Goal: Information Seeking & Learning: Learn about a topic

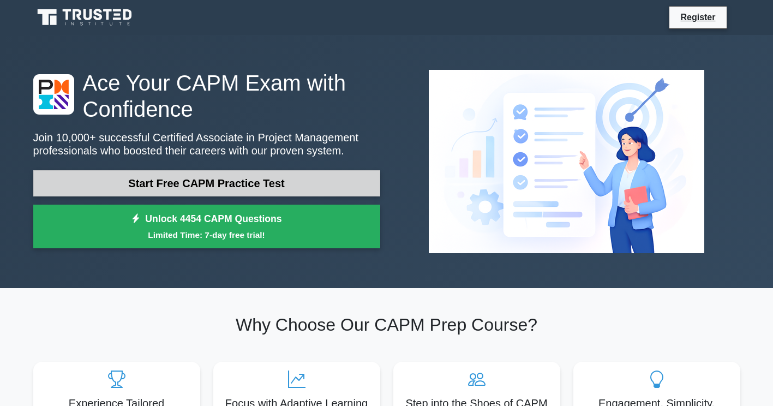
click at [136, 182] on link "Start Free CAPM Practice Test" at bounding box center [206, 183] width 347 height 26
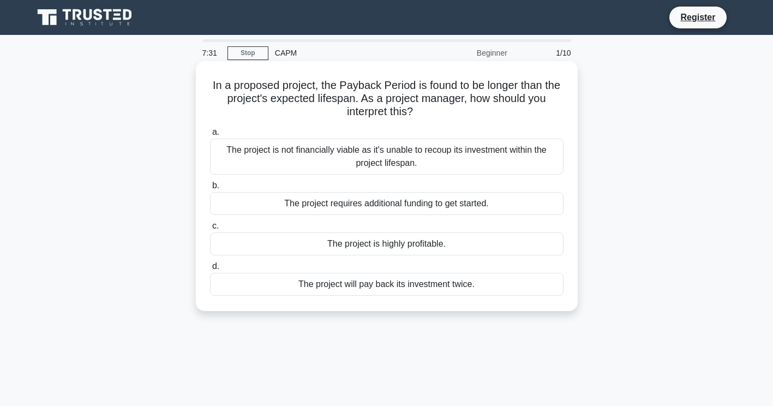
click at [323, 155] on div "The project is not financially viable as it's unable to recoup its investment w…" at bounding box center [386, 157] width 353 height 36
click at [210, 136] on input "a. The project is not financially viable as it's unable to recoup its investmen…" at bounding box center [210, 132] width 0 height 7
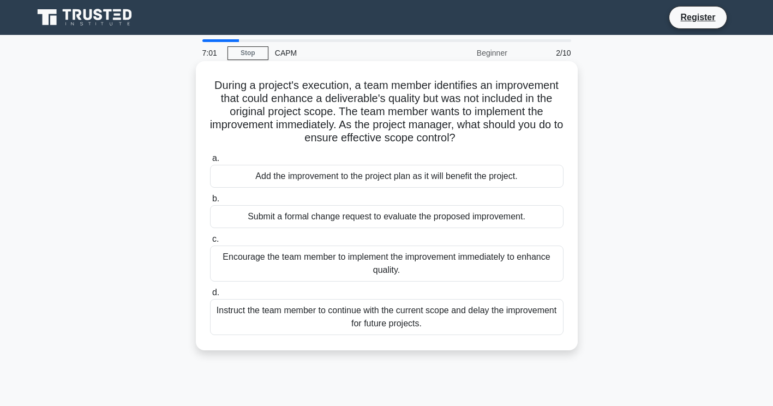
click at [228, 210] on div "Submit a formal change request to evaluate the proposed improvement." at bounding box center [386, 216] width 353 height 23
click at [210, 202] on input "b. Submit a formal change request to evaluate the proposed improvement." at bounding box center [210, 198] width 0 height 7
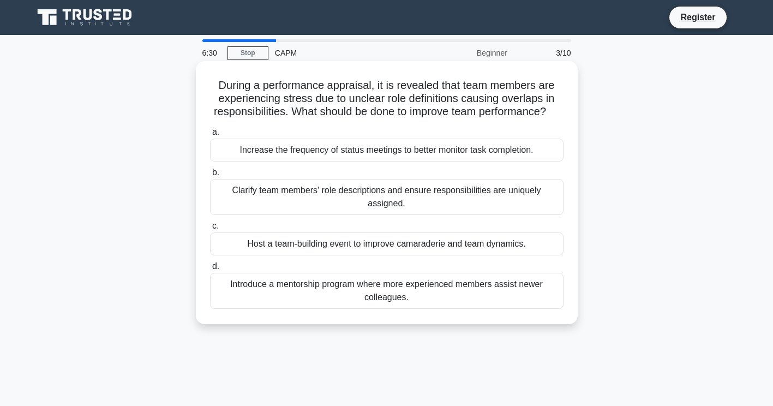
click at [257, 211] on div "Clarify team members' role descriptions and ensure responsibilities are uniquel…" at bounding box center [386, 197] width 353 height 36
click at [210, 176] on input "b. Clarify team members' role descriptions and ensure responsibilities are uniq…" at bounding box center [210, 172] width 0 height 7
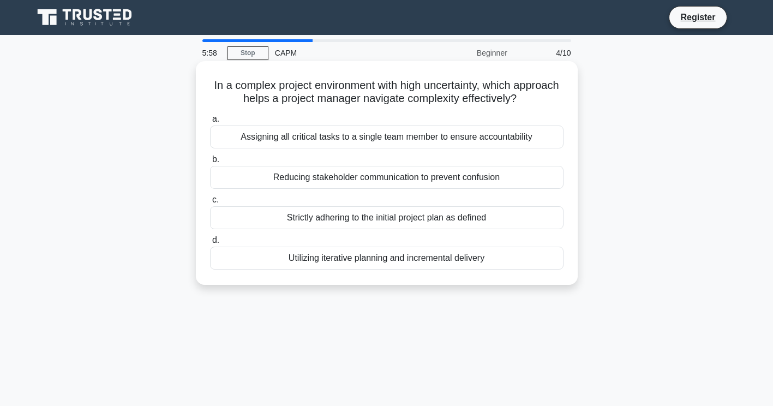
click at [275, 253] on div "Utilizing iterative planning and incremental delivery" at bounding box center [386, 257] width 353 height 23
click at [210, 244] on input "d. Utilizing iterative planning and incremental delivery" at bounding box center [210, 240] width 0 height 7
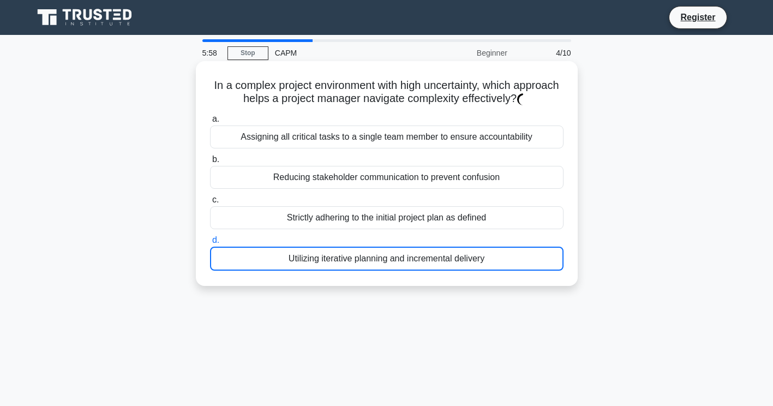
click at [275, 253] on div "Utilizing iterative planning and incremental delivery" at bounding box center [386, 258] width 353 height 24
click at [210, 244] on input "d. Utilizing iterative planning and incremental delivery" at bounding box center [210, 240] width 0 height 7
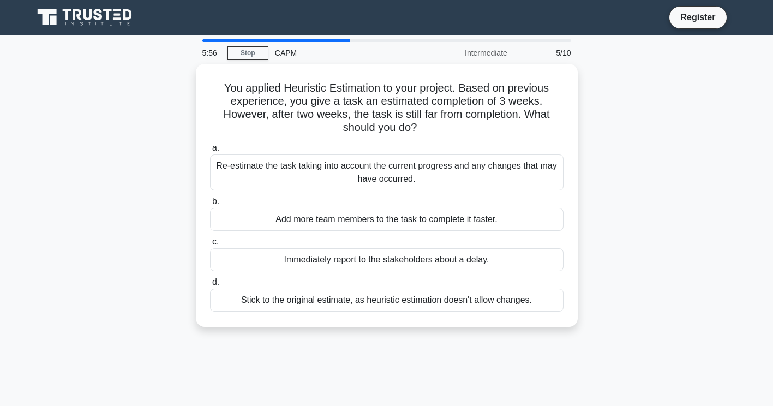
click at [633, 168] on div "You applied Heuristic Estimation to your project. Based on previous experience,…" at bounding box center [387, 202] width 720 height 276
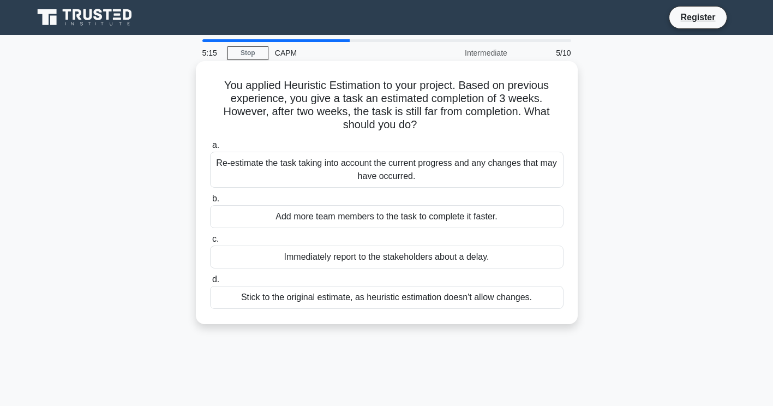
click at [437, 171] on div "Re-estimate the task taking into account the current progress and any changes t…" at bounding box center [386, 170] width 353 height 36
click at [210, 149] on input "a. Re-estimate the task taking into account the current progress and any change…" at bounding box center [210, 145] width 0 height 7
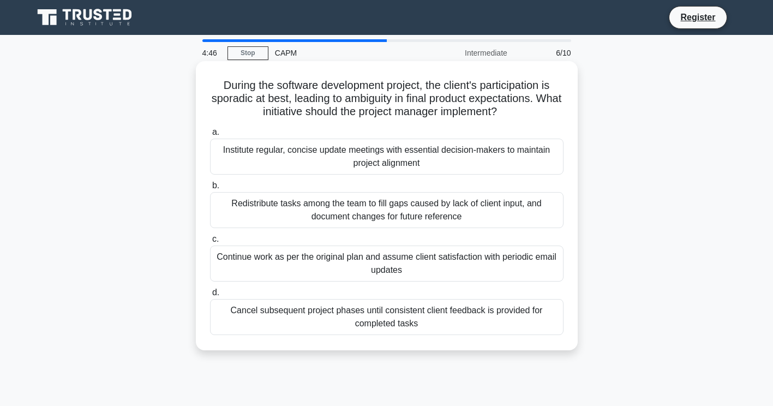
click at [399, 201] on div "Redistribute tasks among the team to fill gaps caused by lack of client input, …" at bounding box center [386, 210] width 353 height 36
click at [210, 189] on input "b. Redistribute tasks among the team to fill gaps caused by lack of client inpu…" at bounding box center [210, 185] width 0 height 7
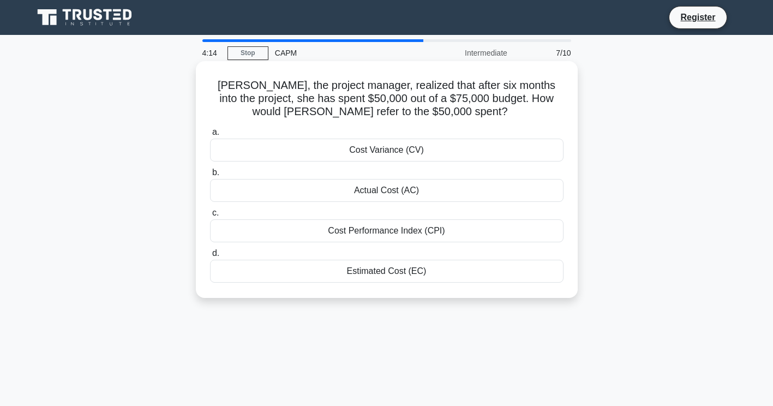
click at [507, 154] on div "Cost Variance (CV)" at bounding box center [386, 150] width 353 height 23
click at [210, 136] on input "a. Cost Variance (CV)" at bounding box center [210, 132] width 0 height 7
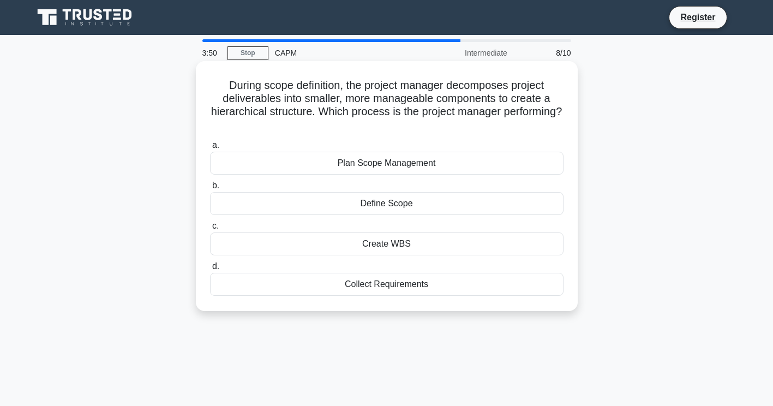
click at [487, 158] on div "Plan Scope Management" at bounding box center [386, 163] width 353 height 23
click at [210, 149] on input "a. Plan Scope Management" at bounding box center [210, 145] width 0 height 7
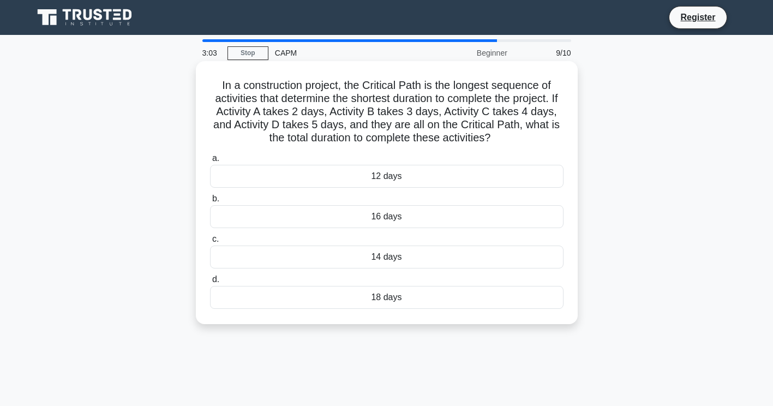
click at [396, 256] on div "14 days" at bounding box center [386, 256] width 353 height 23
click at [210, 243] on input "c. 14 days" at bounding box center [210, 239] width 0 height 7
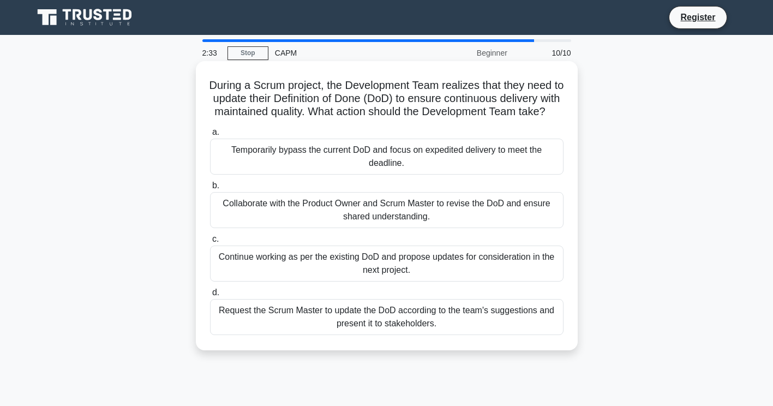
click at [497, 335] on div "Request the Scrum Master to update the DoD according to the team's suggestions …" at bounding box center [386, 317] width 353 height 36
click at [210, 296] on input "d. Request the Scrum Master to update the DoD according to the team's suggestio…" at bounding box center [210, 292] width 0 height 7
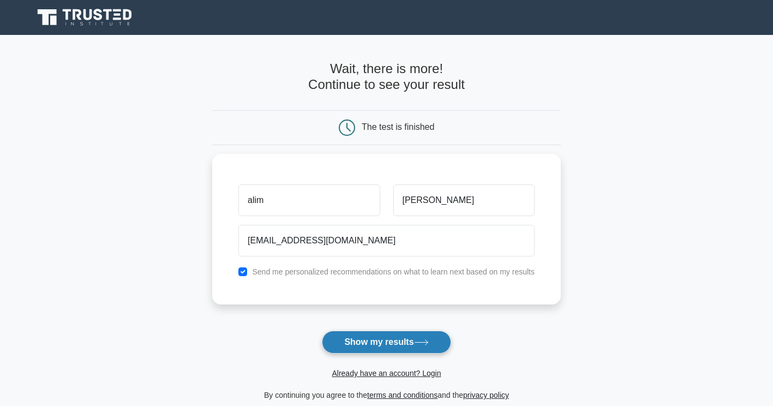
type input "alimnahar354@gmail.com"
click at [383, 342] on button "Show my results" at bounding box center [386, 341] width 129 height 23
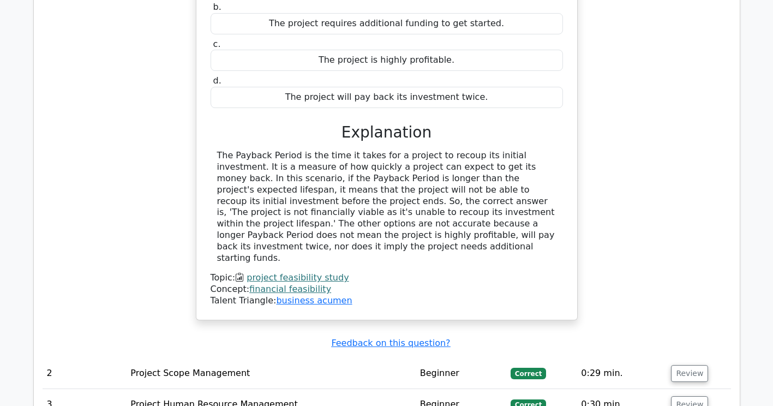
scroll to position [1363, 0]
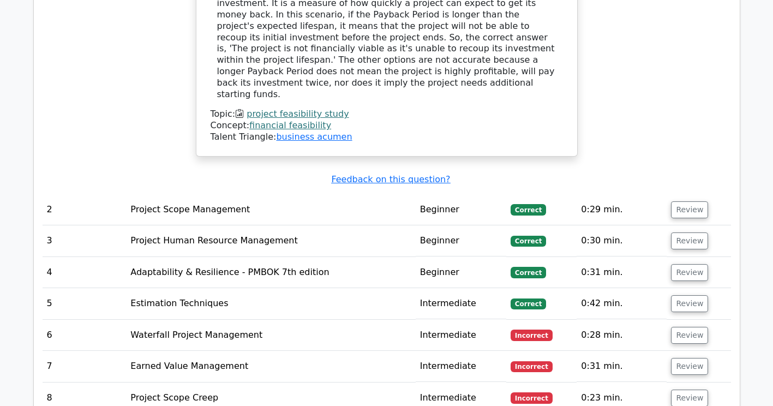
click at [248, 320] on td "Waterfall Project Management" at bounding box center [270, 335] width 289 height 31
click at [233, 320] on td "Waterfall Project Management" at bounding box center [270, 335] width 289 height 31
click at [697, 327] on button "Review" at bounding box center [689, 335] width 37 height 17
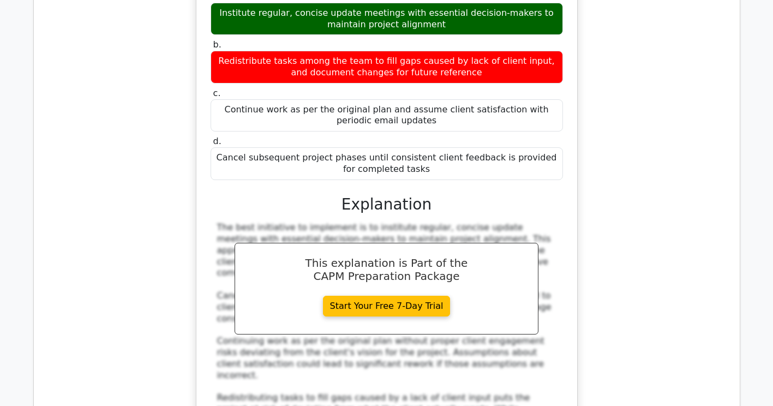
scroll to position [2072, 0]
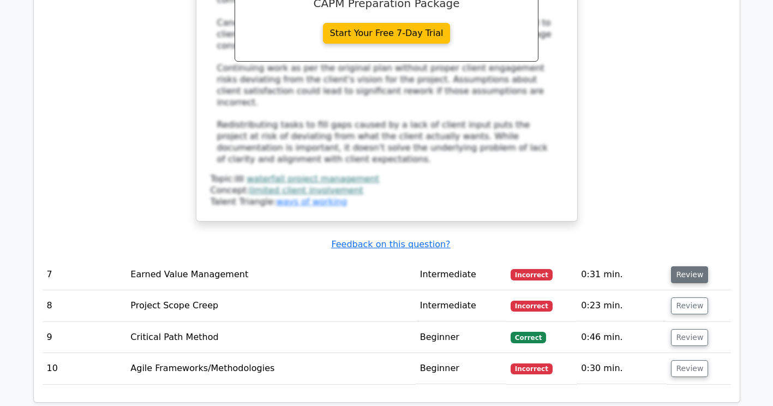
click at [682, 266] on button "Review" at bounding box center [689, 274] width 37 height 17
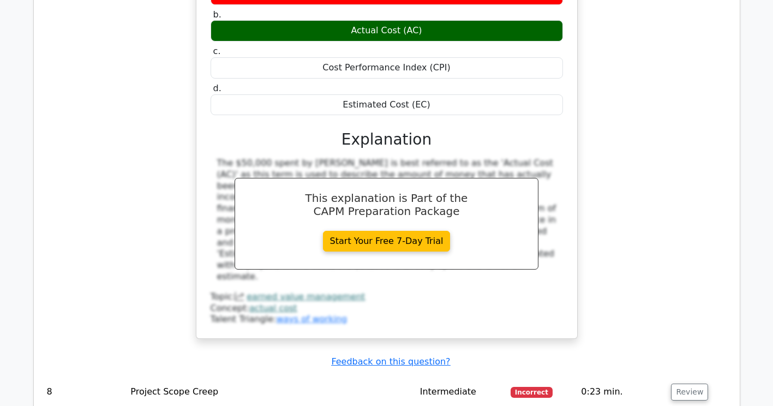
scroll to position [2617, 0]
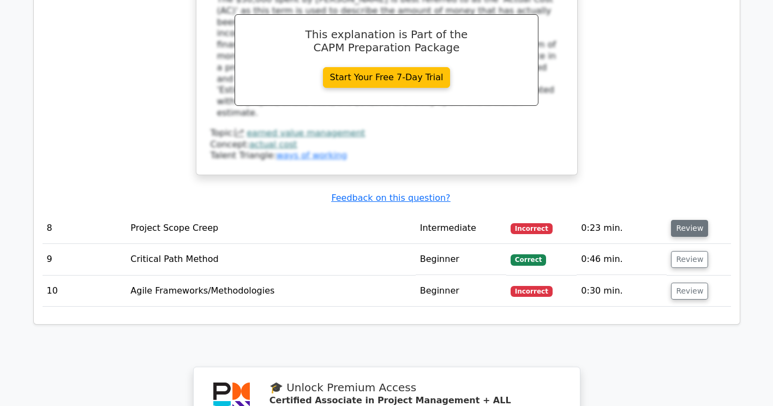
click at [684, 220] on button "Review" at bounding box center [689, 228] width 37 height 17
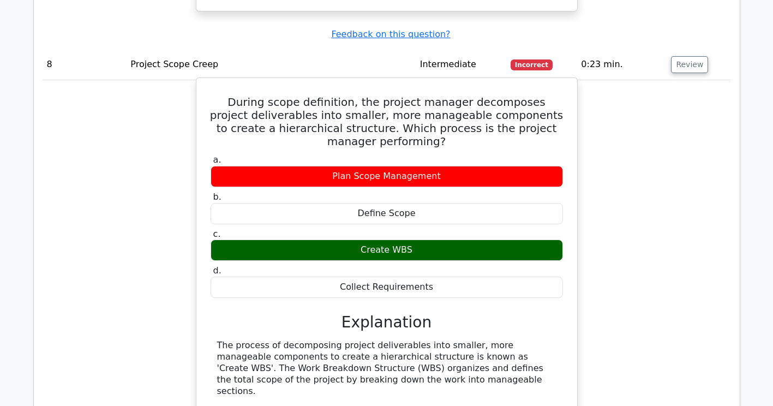
scroll to position [2727, 0]
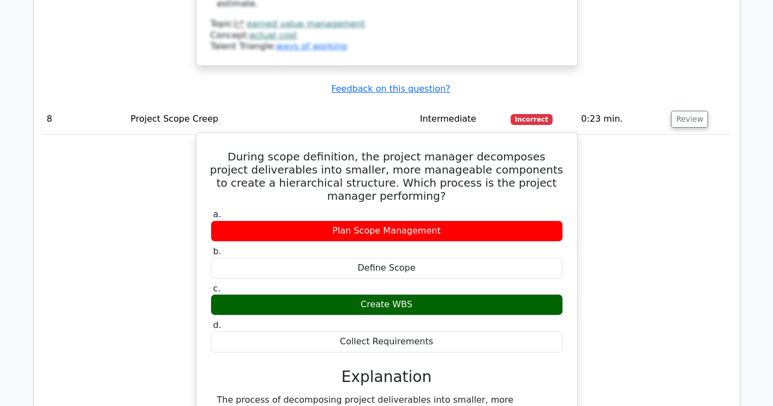
click at [482, 150] on h5 "During scope definition, the project manager decomposes project deliverables in…" at bounding box center [386, 176] width 354 height 52
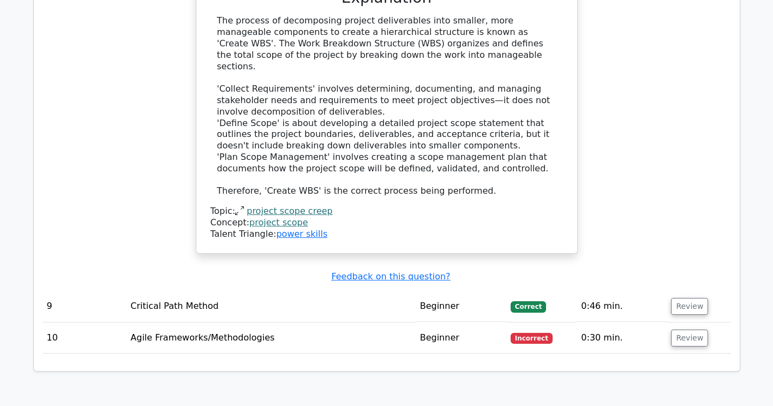
scroll to position [3163, 0]
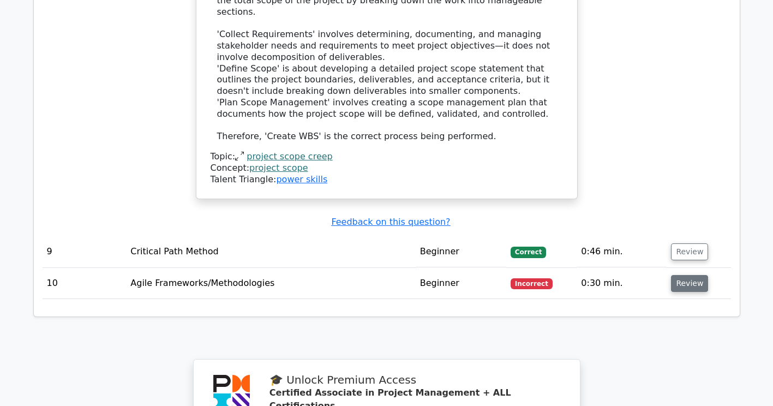
click at [676, 275] on button "Review" at bounding box center [689, 283] width 37 height 17
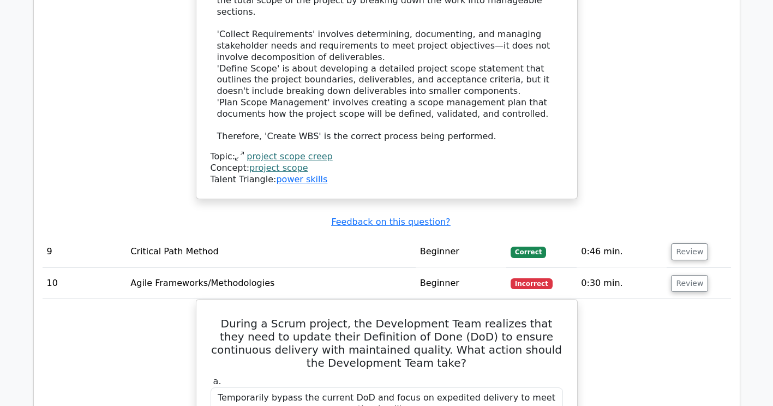
scroll to position [3272, 0]
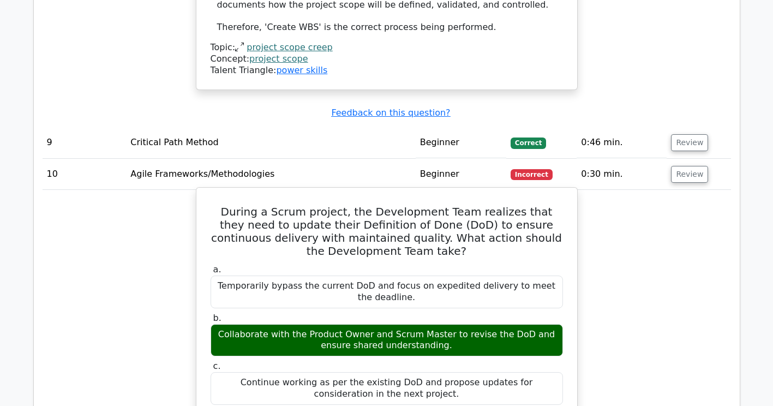
click at [463, 324] on div "Collaborate with the Product Owner and Scrum Master to revise the DoD and ensur…" at bounding box center [386, 340] width 352 height 33
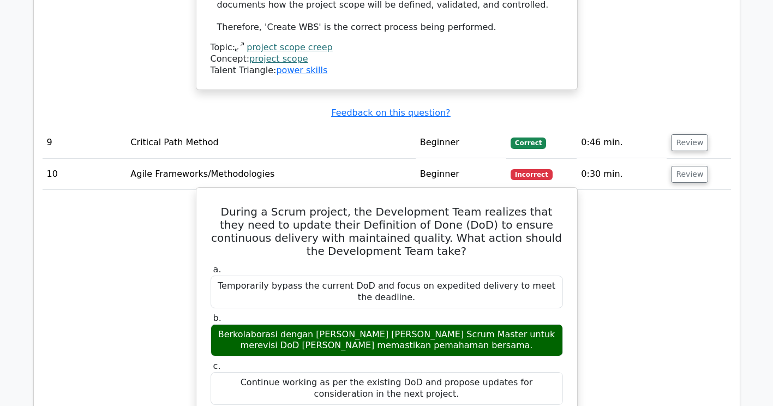
click at [328, 205] on h5 "During a Scrum project, the Development Team realizes that they need to update …" at bounding box center [386, 231] width 354 height 52
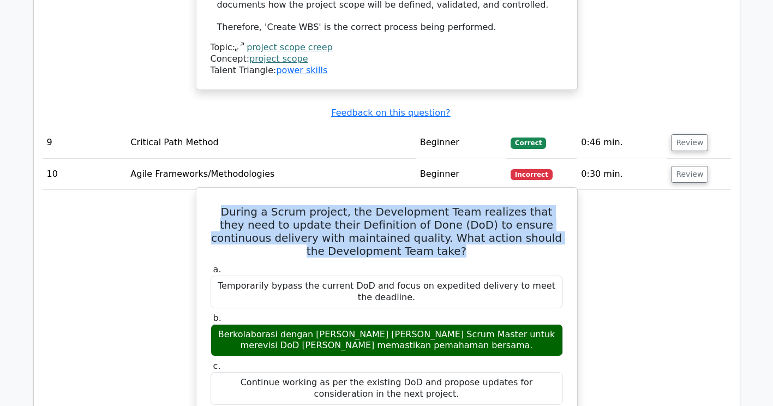
click at [328, 205] on h5 "During a Scrum project, the Development Team realizes that they need to update …" at bounding box center [386, 231] width 354 height 52
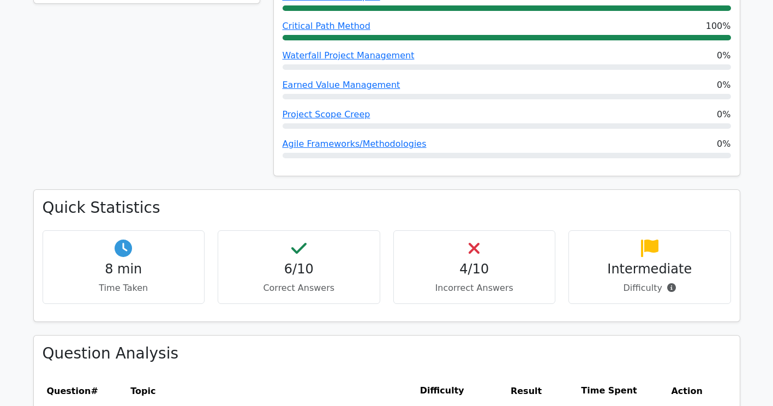
scroll to position [491, 0]
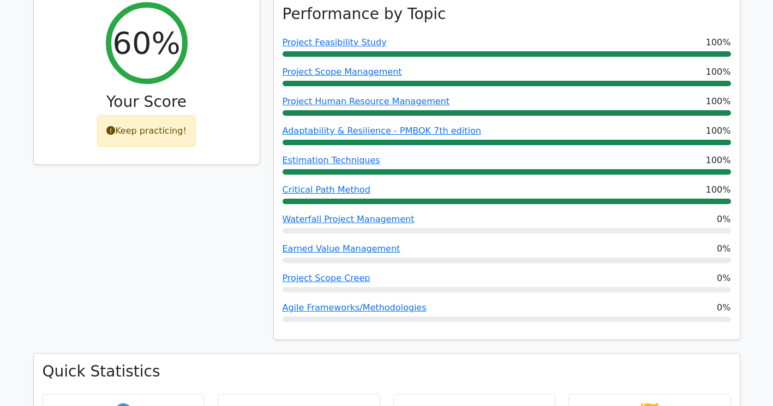
click at [147, 121] on div "Keep practicing!" at bounding box center [146, 131] width 99 height 32
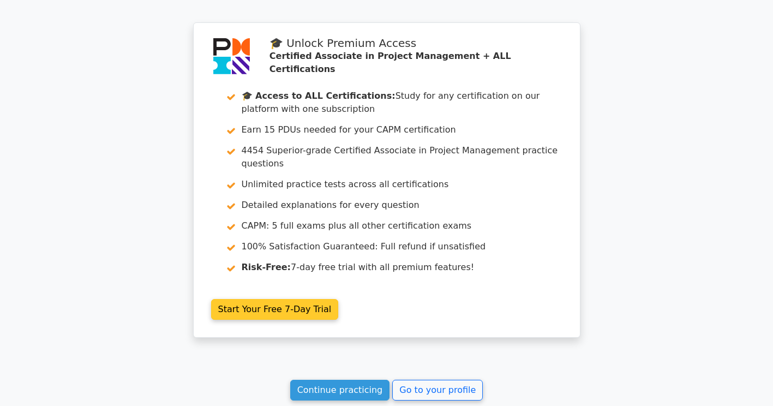
scroll to position [3940, 0]
